Goal: Task Accomplishment & Management: Manage account settings

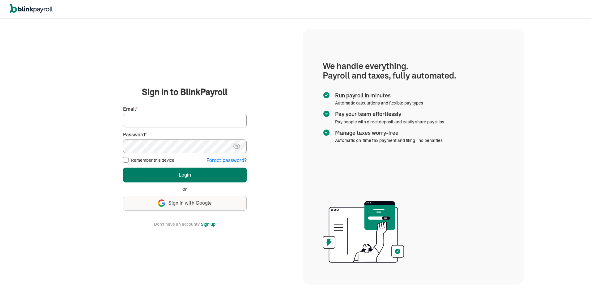
type input "michael@neointeriordesignstudio.com"
click at [158, 177] on button "Login" at bounding box center [185, 174] width 124 height 15
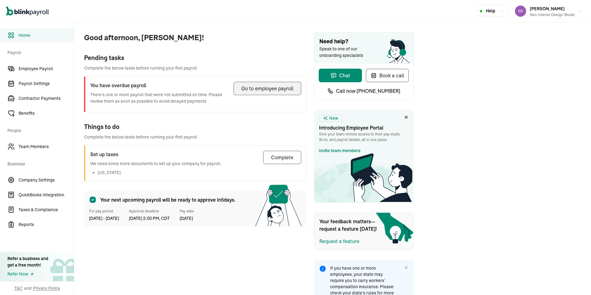
click at [256, 88] on div "Go to employee payroll" at bounding box center [267, 88] width 52 height 7
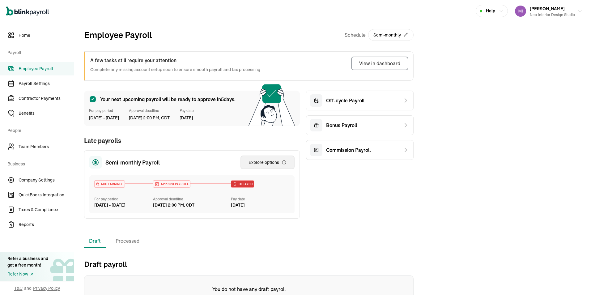
click at [256, 161] on div "Explore options" at bounding box center [267, 162] width 38 height 6
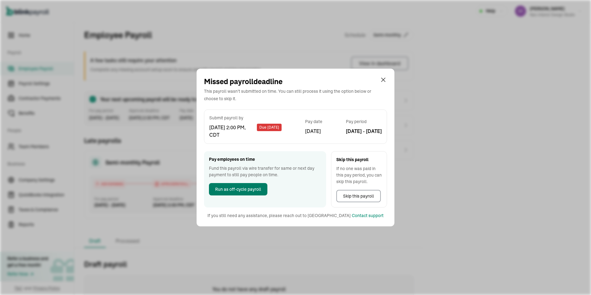
click at [241, 189] on span "Run as off-cycle payroll" at bounding box center [238, 189] width 46 height 6
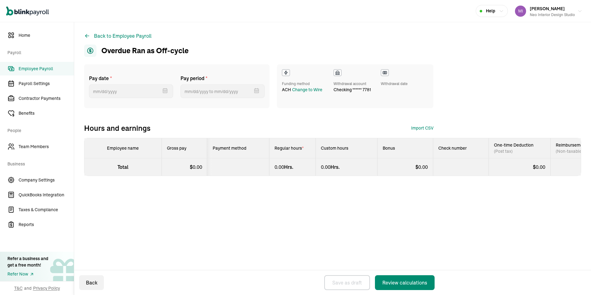
select select "direct_deposit"
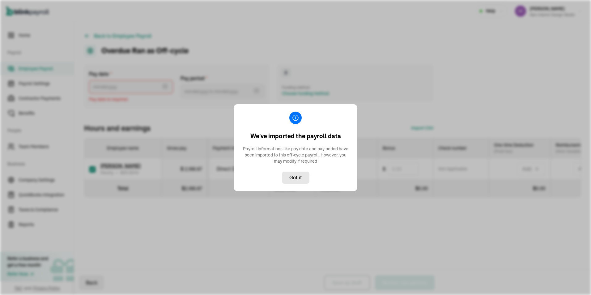
type input "[DATE] ~ [DATE]"
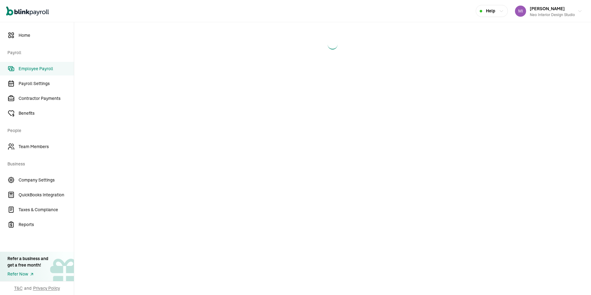
select select "direct_deposit"
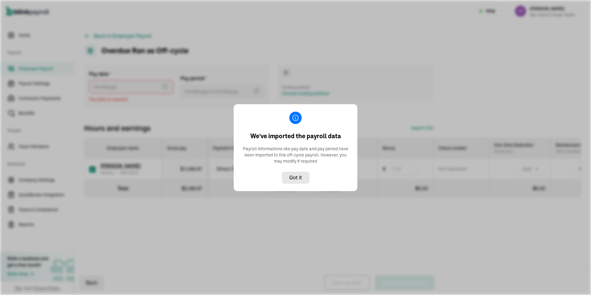
type input "[DATE] ~ [DATE]"
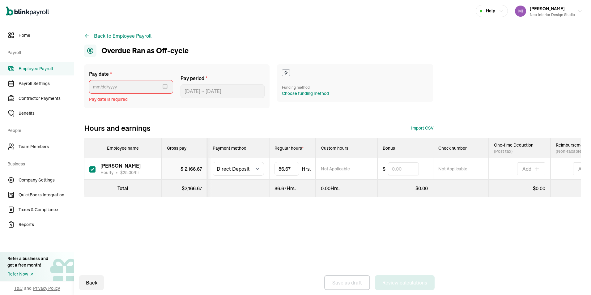
click at [109, 100] on span "Pay date is required" at bounding box center [131, 99] width 84 height 6
drag, startPoint x: 224, startPoint y: 89, endPoint x: 238, endPoint y: 117, distance: 31.5
click at [238, 117] on div "Pay date * Sep 2025 Mon Tue Wed Thu Fri Sat Sun 25 26 27 28 29 30 31 1 2 3 4 5 …" at bounding box center [332, 98] width 497 height 69
click at [94, 285] on button "Back" at bounding box center [91, 282] width 25 height 15
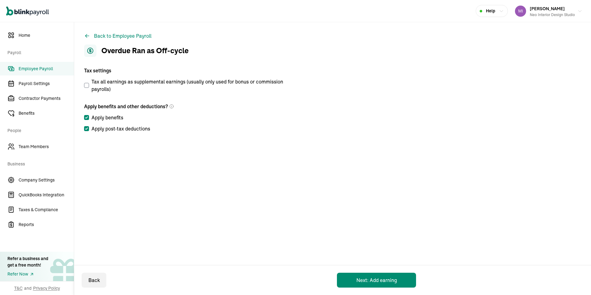
click at [108, 192] on main "Back to Employee Payroll Overdue Ran as Off-cycle Tax settings Tax all earnings…" at bounding box center [332, 158] width 516 height 272
click at [366, 276] on button "Next: Add earning" at bounding box center [376, 279] width 79 height 15
select select "direct_deposit"
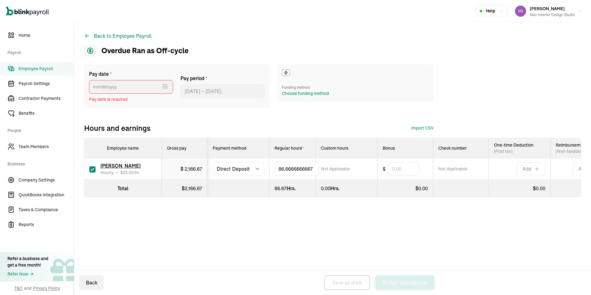
drag, startPoint x: 314, startPoint y: 170, endPoint x: 215, endPoint y: 169, distance: 99.8
click at [215, 169] on tr "Emily Gunderson Hourly • $ 25.00 /hr $ 2,166.67 Select method Direct Deposit Ca…" at bounding box center [344, 168] width 521 height 21
type input "29"
click at [230, 229] on div "Back to Employee Payroll Overdue Ran as Off-cycle Pay date * Sep 2025 Mon Tue W…" at bounding box center [332, 126] width 516 height 209
click at [399, 169] on input "text" at bounding box center [403, 168] width 31 height 13
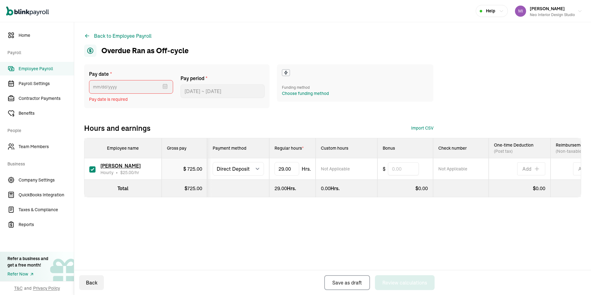
click at [421, 222] on div "Pay date * Sep 2025 Mon Tue Wed Thu Fri Sat Sun 25 26 27 28 29 30 31 1 2 3 4 5 …" at bounding box center [332, 143] width 497 height 158
click at [105, 98] on span "Pay date is required" at bounding box center [131, 99] width 84 height 6
click at [20, 39] on link "Home" at bounding box center [37, 35] width 74 height 14
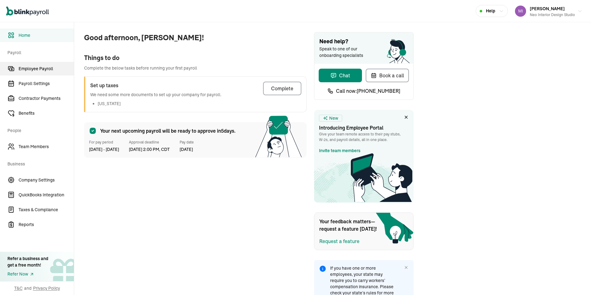
click at [43, 71] on span "Employee Payroll" at bounding box center [46, 68] width 55 height 6
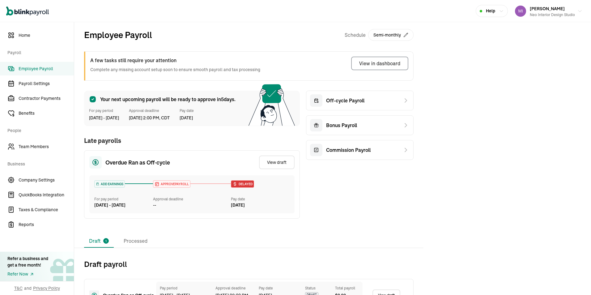
click at [280, 185] on div "Delayed" at bounding box center [260, 183] width 59 height 7
click at [172, 183] on span "APPROVE PAYROLL" at bounding box center [173, 184] width 29 height 5
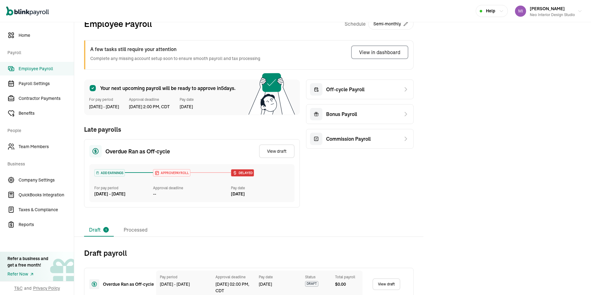
scroll to position [22, 0]
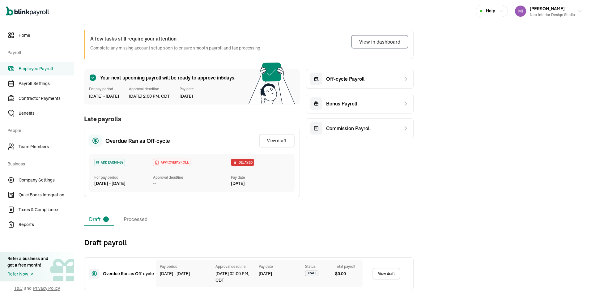
click at [381, 275] on link "View draft" at bounding box center [386, 274] width 28 height 12
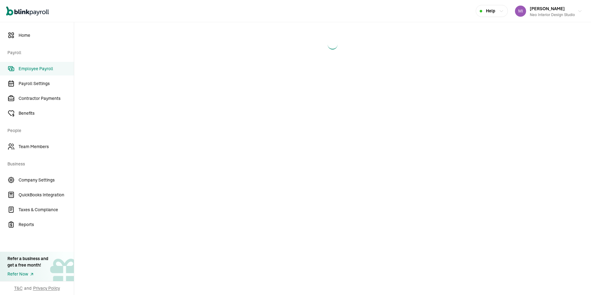
select select "direct_deposit"
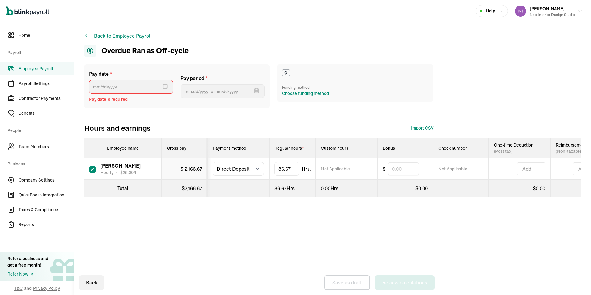
type input "[DATE] ~ [DATE]"
click at [302, 93] on div "Choose funding method" at bounding box center [305, 93] width 47 height 6
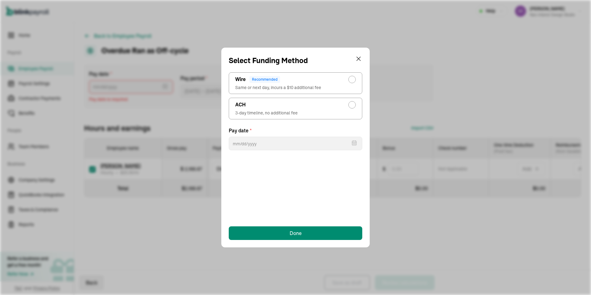
click at [350, 112] on span "3-day timeline, no additional fee" at bounding box center [295, 113] width 120 height 6
click at [351, 106] on input "ACH 3-day timeline, no additional fee" at bounding box center [353, 103] width 5 height 5
radio input "true"
select select "554"
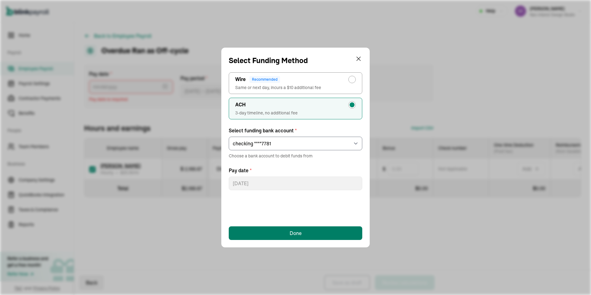
click at [299, 233] on div "Done" at bounding box center [295, 232] width 12 height 7
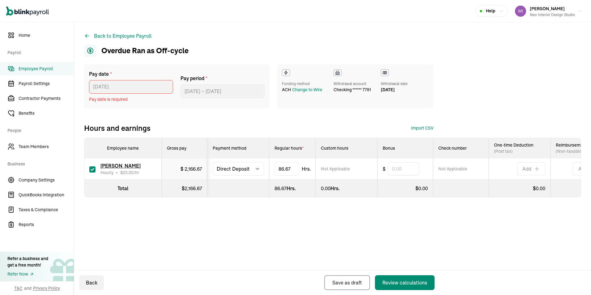
click at [226, 121] on div "Pay date * 09/17/2025 Sep 2025 Mon Tue Wed Thu Fri Sat Sun 25 26 27 28 29 30 31…" at bounding box center [332, 98] width 497 height 69
drag, startPoint x: 293, startPoint y: 169, endPoint x: 290, endPoint y: 165, distance: 4.6
drag, startPoint x: 313, startPoint y: 166, endPoint x: 246, endPoint y: 169, distance: 66.8
click at [246, 169] on tr "Emily Gunderson Hourly • $ 25.00 /hr $ 2,166.67 Select method Direct Deposit Ca…" at bounding box center [344, 168] width 521 height 21
type input "29"
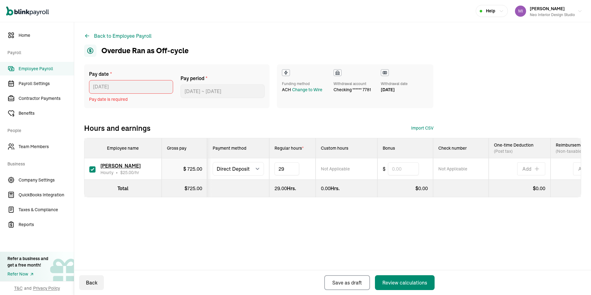
click at [329, 222] on div "Pay date * 09/17/2025 Sep 2025 Mon Tue Wed Thu Fri Sat Sun 25 26 27 28 29 30 31…" at bounding box center [332, 143] width 497 height 158
click at [396, 280] on div "Review calculations" at bounding box center [404, 282] width 45 height 7
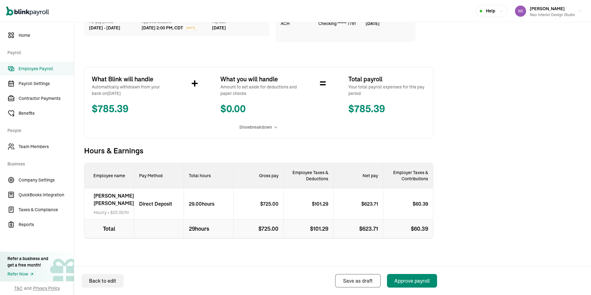
scroll to position [73, 0]
click at [408, 280] on div "Approve payroll" at bounding box center [411, 280] width 35 height 7
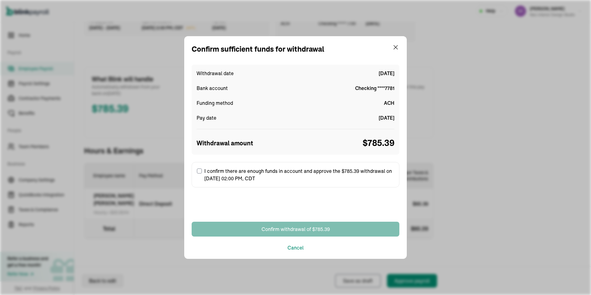
click at [199, 172] on input "I confirm there are enough funds in account and approve the $785.39 withdrawal …" at bounding box center [199, 170] width 5 height 5
checkbox input "true"
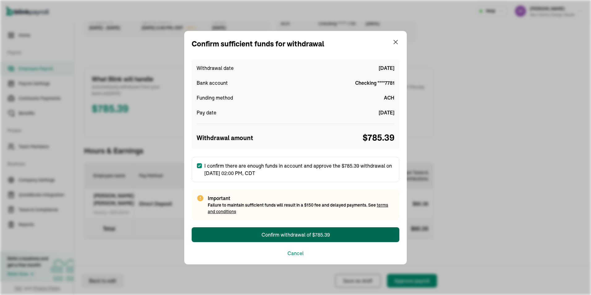
click at [291, 236] on div "Confirm withdrawal of $785.39" at bounding box center [295, 234] width 68 height 7
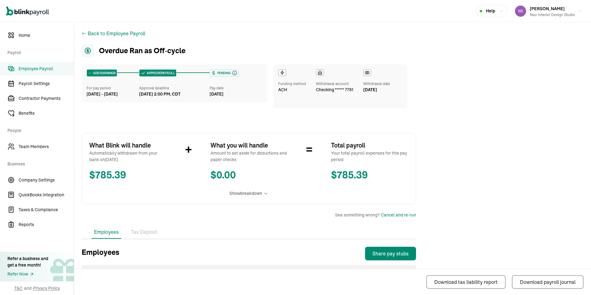
click at [508, 56] on main "Back to Employee Payroll Overdue Ran as Off‑cycle ADD EARNINGS For pay period A…" at bounding box center [332, 191] width 516 height 339
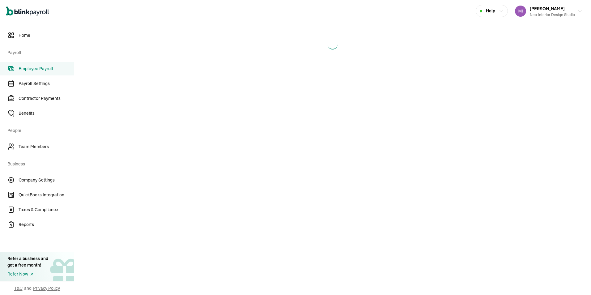
select select "direct_deposit"
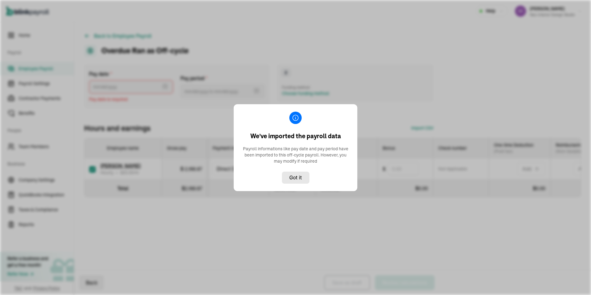
type input "[DATE] ~ [DATE]"
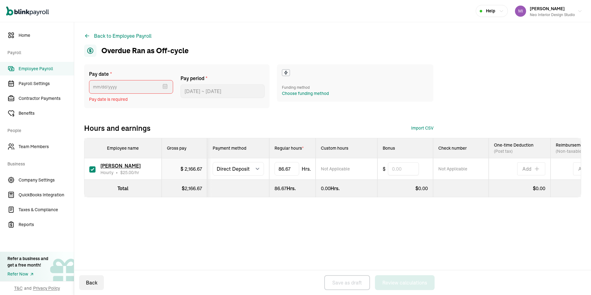
click at [109, 100] on span "Pay date is required" at bounding box center [131, 99] width 84 height 6
drag, startPoint x: 224, startPoint y: 89, endPoint x: 238, endPoint y: 117, distance: 31.5
click at [238, 117] on div "Pay date * Sep 2025 Mon Tue Wed Thu Fri Sat Sun 25 26 27 28 29 30 31 1 2 3 4 5 …" at bounding box center [332, 98] width 497 height 69
click at [94, 285] on button "Back" at bounding box center [91, 282] width 25 height 15
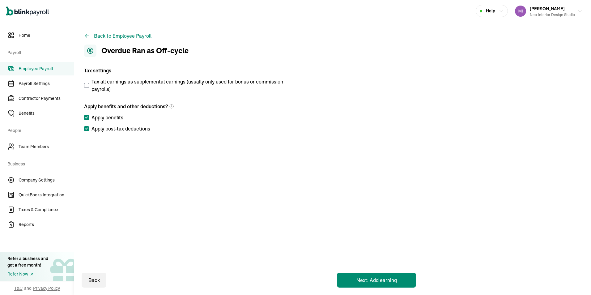
click at [108, 192] on main "Back to Employee Payroll Overdue Ran as Off-cycle Tax settings Tax all earnings…" at bounding box center [332, 158] width 516 height 272
click at [366, 276] on button "Next: Add earning" at bounding box center [376, 279] width 79 height 15
select select "direct_deposit"
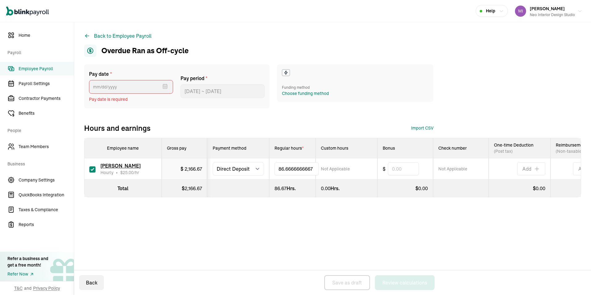
drag, startPoint x: 314, startPoint y: 170, endPoint x: 215, endPoint y: 169, distance: 99.8
click at [215, 169] on tr "Emily Gunderson Hourly • $ 25.00 /hr $ 2,166.67 Select method Direct Deposit Ca…" at bounding box center [344, 168] width 521 height 21
type input "29"
click at [230, 229] on div "Back to Employee Payroll Overdue Ran as Off-cycle Pay date * Sep 2025 Mon Tue W…" at bounding box center [332, 126] width 516 height 209
click at [399, 169] on input "text" at bounding box center [403, 168] width 31 height 13
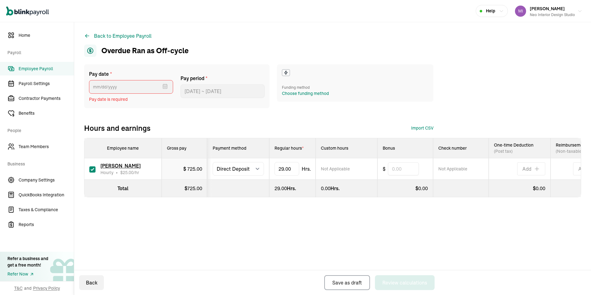
click at [421, 222] on div "Pay date * Sep 2025 Mon Tue Wed Thu Fri Sat Sun 25 26 27 28 29 30 31 1 2 3 4 5 …" at bounding box center [332, 143] width 497 height 158
click at [105, 98] on span "Pay date is required" at bounding box center [131, 99] width 84 height 6
click at [20, 39] on link "Home" at bounding box center [37, 35] width 74 height 14
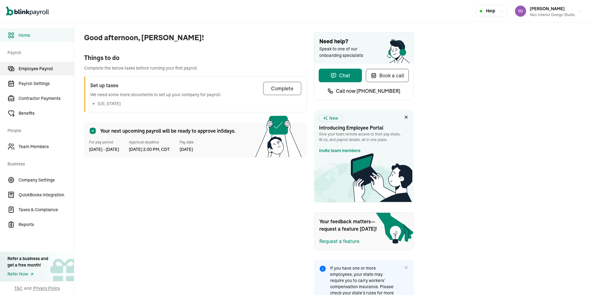
click at [43, 71] on span "Employee Payroll" at bounding box center [46, 68] width 55 height 6
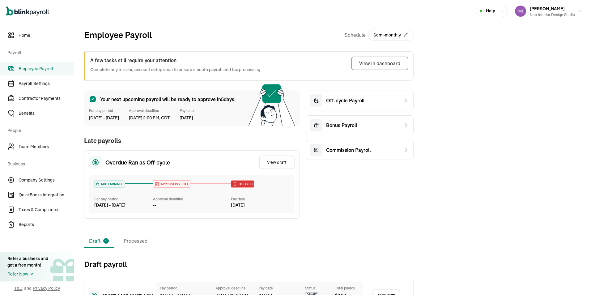
click at [280, 185] on div "Delayed" at bounding box center [260, 183] width 59 height 7
click at [172, 183] on span "APPROVE PAYROLL" at bounding box center [173, 184] width 29 height 5
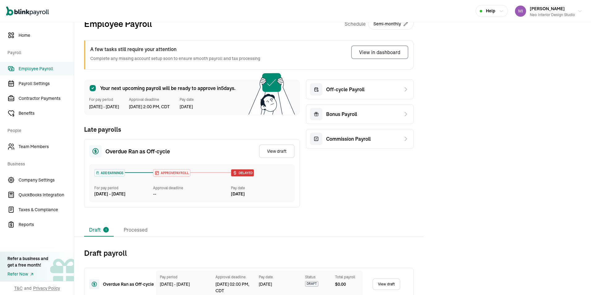
scroll to position [22, 0]
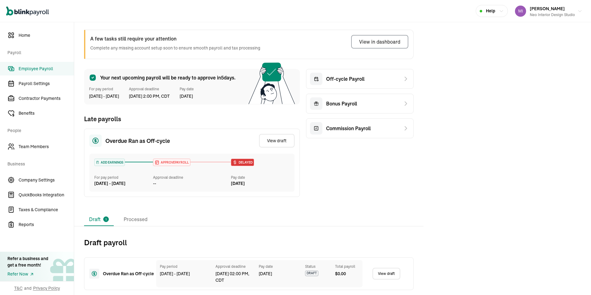
click at [381, 275] on link "View draft" at bounding box center [386, 274] width 28 height 12
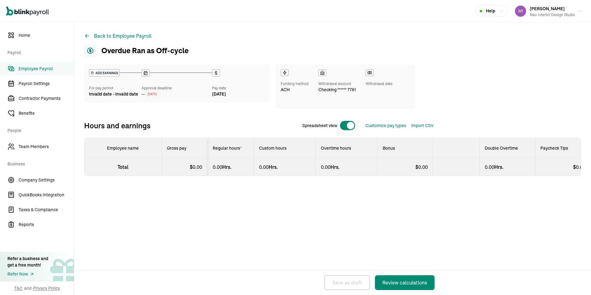
select select "direct_deposit"
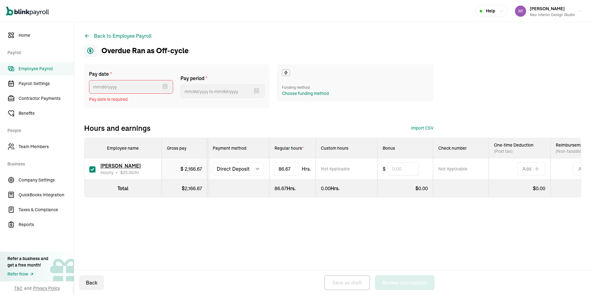
type input "[DATE] ~ [DATE]"
click at [302, 93] on div "Choose funding method" at bounding box center [305, 93] width 47 height 6
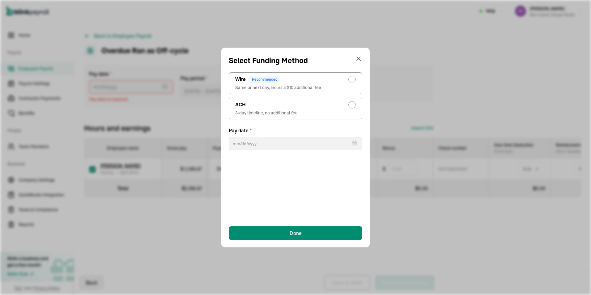
click at [350, 112] on span "3-day timeline, no additional fee" at bounding box center [295, 113] width 120 height 6
click at [351, 106] on input "ACH 3-day timeline, no additional fee" at bounding box center [353, 103] width 5 height 5
radio input "true"
select select "554"
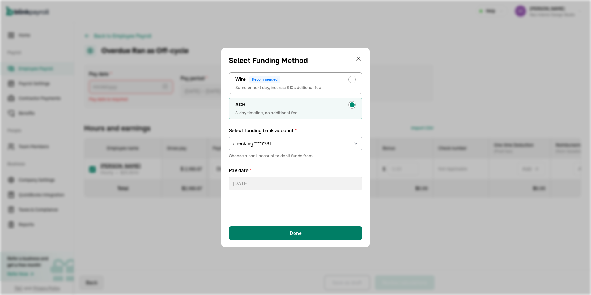
click at [299, 233] on div "Done" at bounding box center [295, 232] width 12 height 7
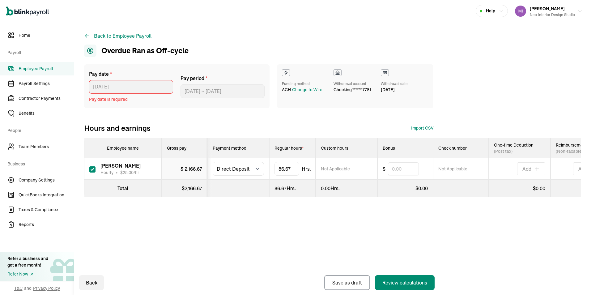
click at [226, 121] on div "Pay date * 09/17/2025 Sep 2025 Mon Tue Wed Thu Fri Sat Sun 25 26 27 28 29 30 31…" at bounding box center [332, 98] width 497 height 69
drag, startPoint x: 293, startPoint y: 169, endPoint x: 290, endPoint y: 165, distance: 4.6
drag, startPoint x: 313, startPoint y: 166, endPoint x: 246, endPoint y: 169, distance: 66.8
click at [246, 169] on tr "Emily Gunderson Hourly • $ 25.00 /hr $ 2,166.67 Select method Direct Deposit Ca…" at bounding box center [344, 168] width 521 height 21
type input "29"
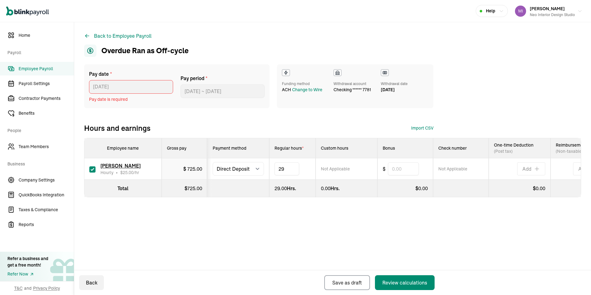
click at [329, 222] on div "Pay date * 09/17/2025 Sep 2025 Mon Tue Wed Thu Fri Sat Sun 25 26 27 28 29 30 31…" at bounding box center [332, 143] width 497 height 158
click at [396, 280] on div "Review calculations" at bounding box center [404, 282] width 45 height 7
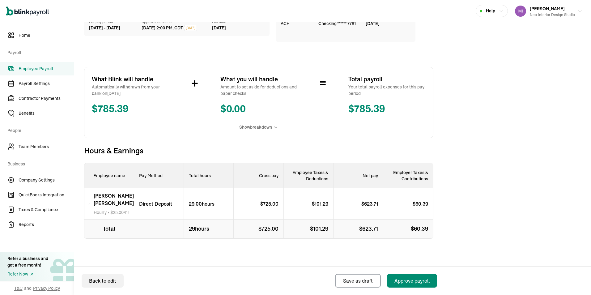
scroll to position [73, 0]
click at [408, 280] on div "Approve payroll" at bounding box center [411, 280] width 35 height 7
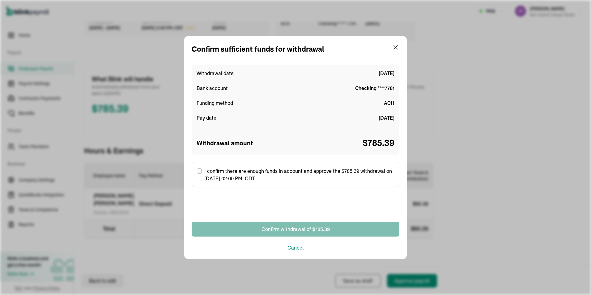
click at [199, 172] on input "I confirm there are enough funds in account and approve the $785.39 withdrawal …" at bounding box center [199, 170] width 5 height 5
checkbox input "true"
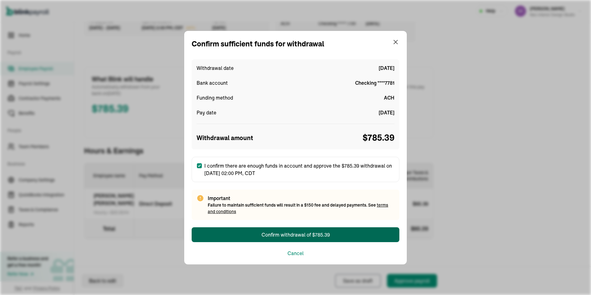
click at [291, 236] on div "Confirm withdrawal of $785.39" at bounding box center [295, 234] width 68 height 7
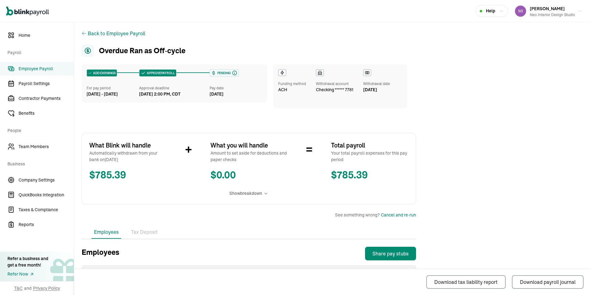
click at [508, 56] on main "Back to Employee Payroll Overdue Ran as Off‑cycle ADD EARNINGS For pay period A…" at bounding box center [332, 191] width 516 height 339
